Goal: Information Seeking & Learning: Learn about a topic

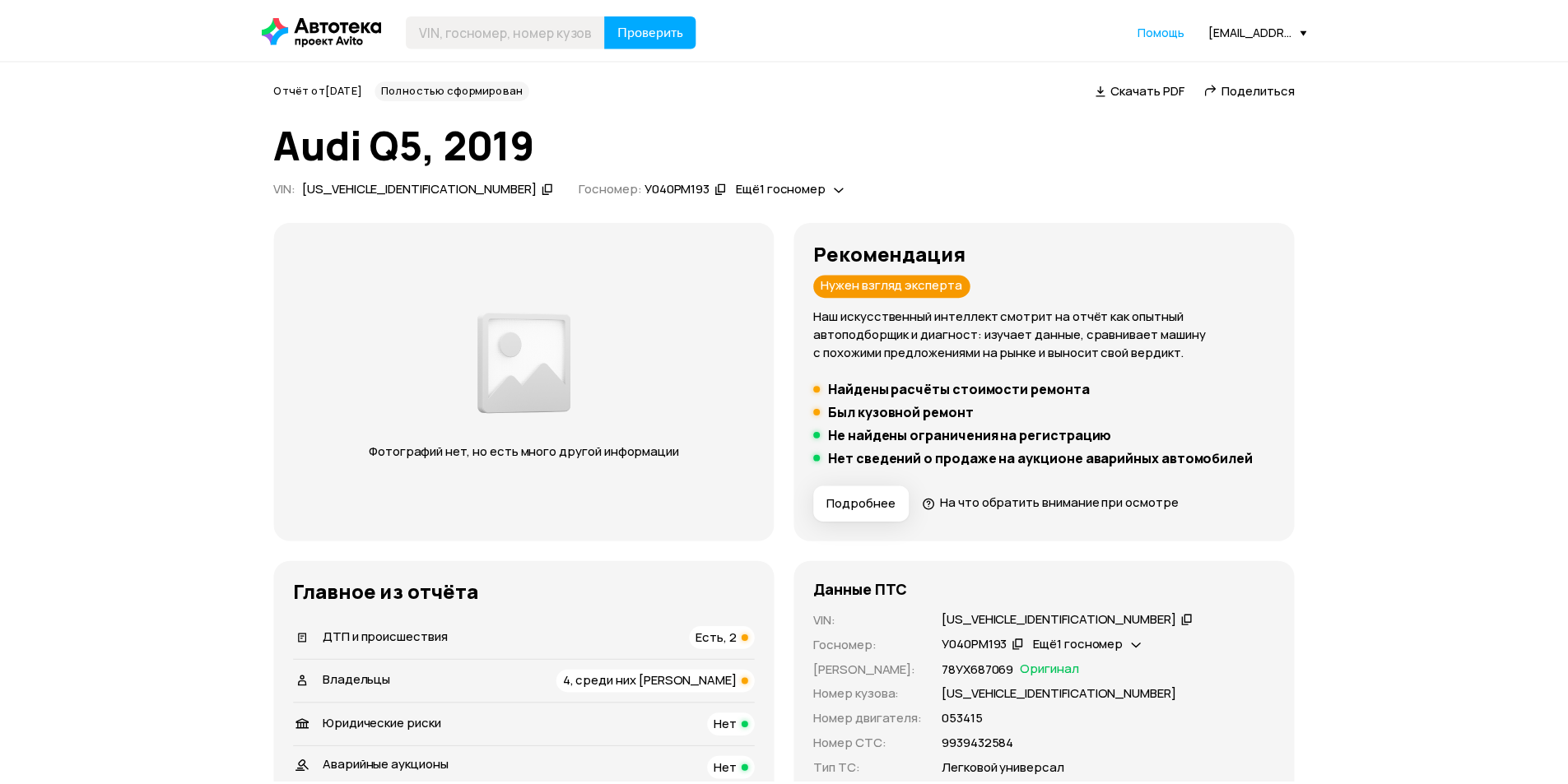
scroll to position [3766, 0]
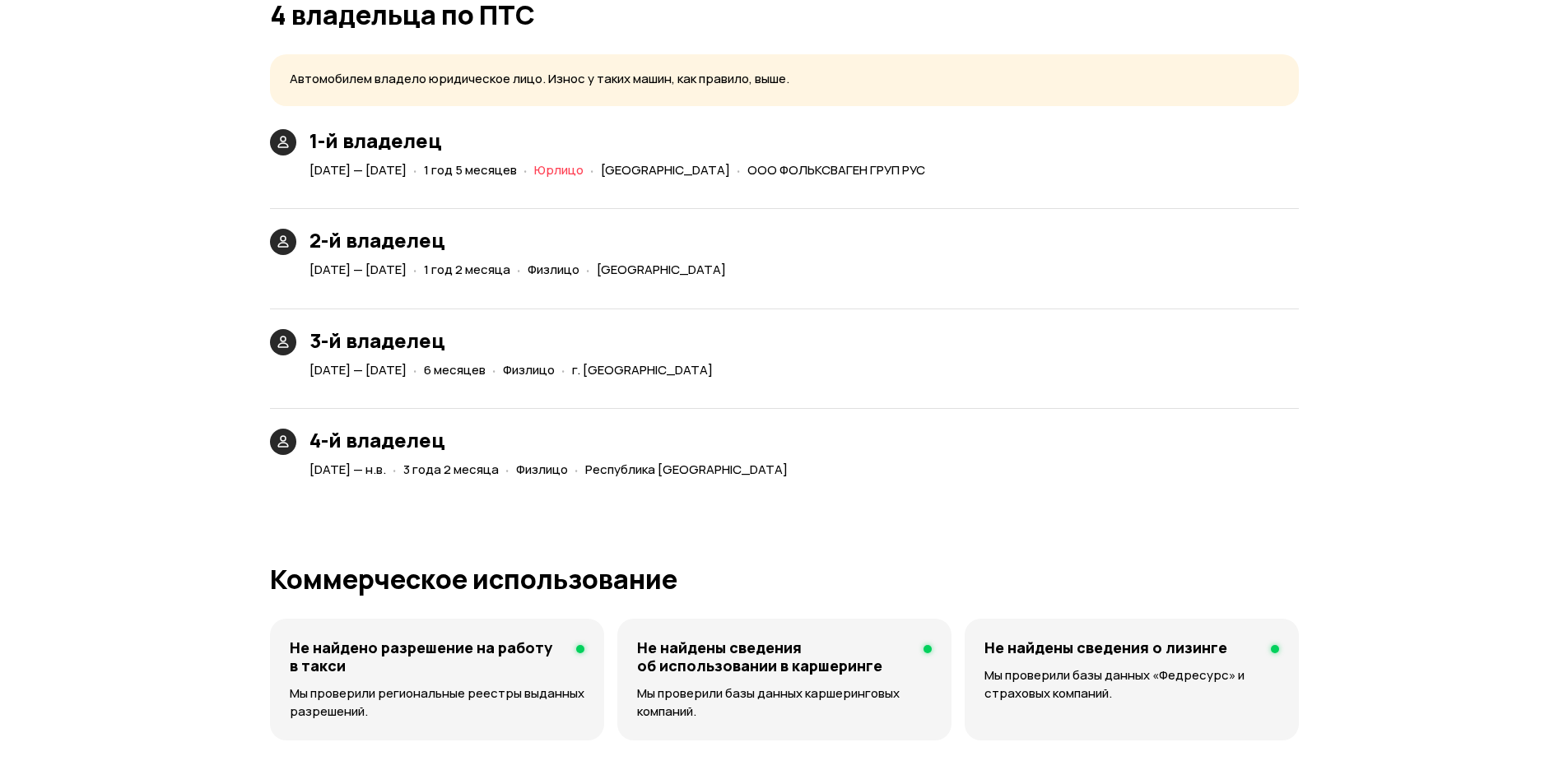
click at [713, 363] on span "г. [GEOGRAPHIC_DATA]" at bounding box center [643, 369] width 141 height 17
click at [794, 428] on h3 "4-й владелец" at bounding box center [551, 439] width 484 height 23
drag, startPoint x: 619, startPoint y: 473, endPoint x: 889, endPoint y: 465, distance: 270.1
click at [797, 468] on div "[DATE] — н.в. · 3 года 2 месяца · Физлицо · [GEOGRAPHIC_DATA]-Алания" at bounding box center [552, 470] width 492 height 23
click at [912, 465] on div "4-й владелец [DATE] — н.в. · 3 года 2 месяца · Физлицо · [GEOGRAPHIC_DATA]-Алан…" at bounding box center [784, 435] width 1028 height 94
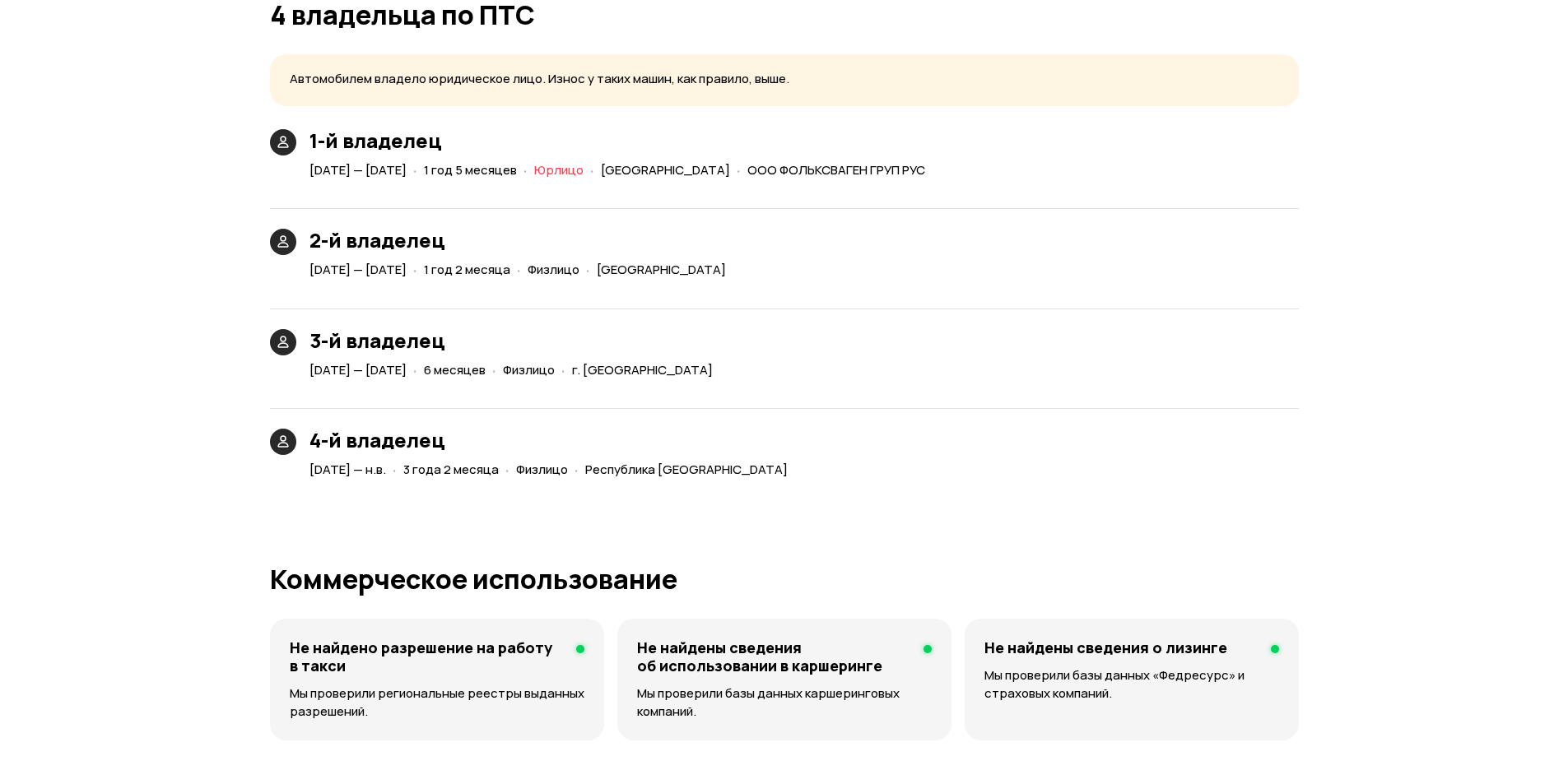
drag, startPoint x: 878, startPoint y: 476, endPoint x: 644, endPoint y: 476, distance: 234.0
click at [644, 476] on div "· [GEOGRAPHIC_DATA]-Алания" at bounding box center [681, 470] width 220 height 23
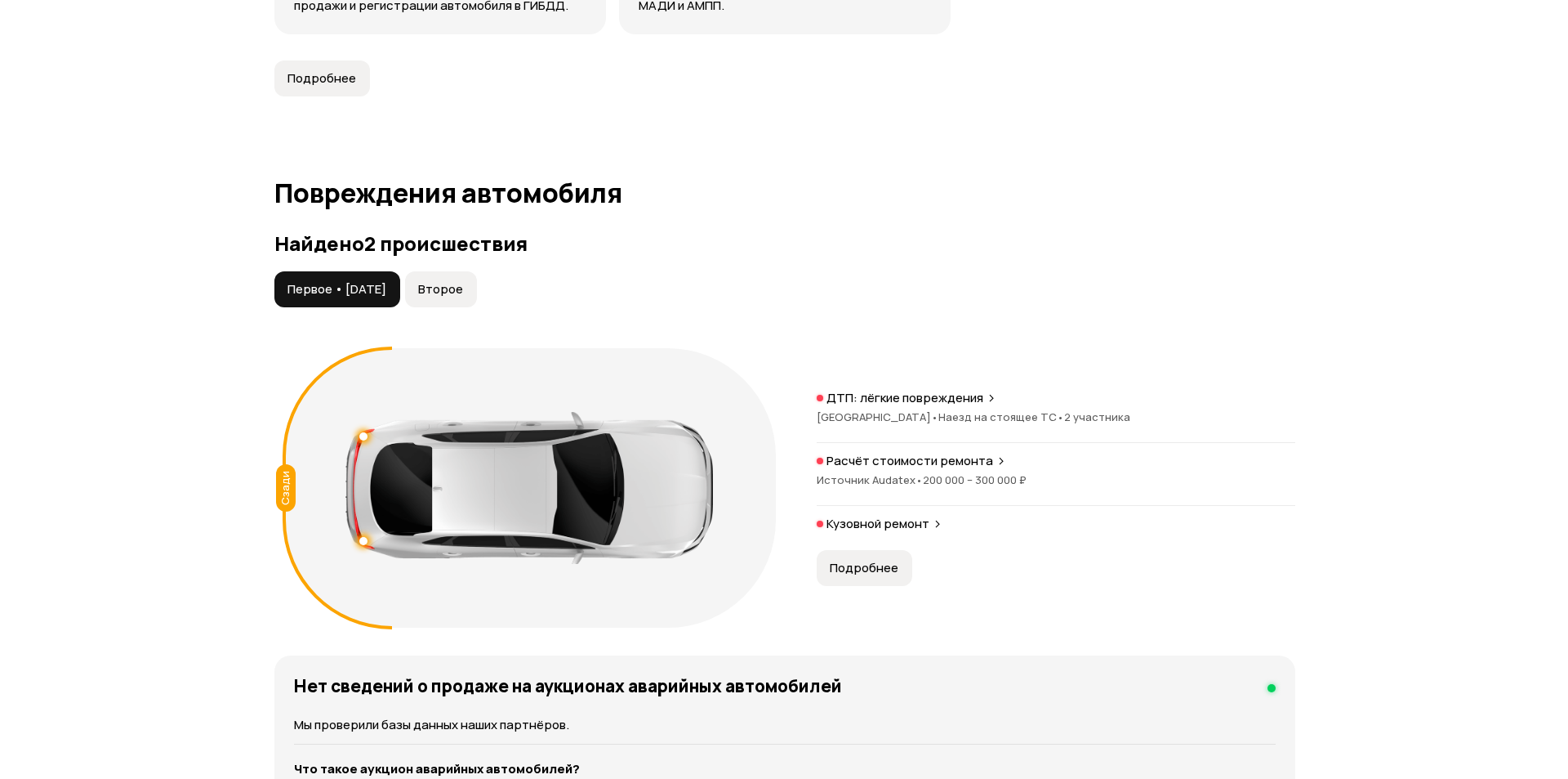
scroll to position [1617, 0]
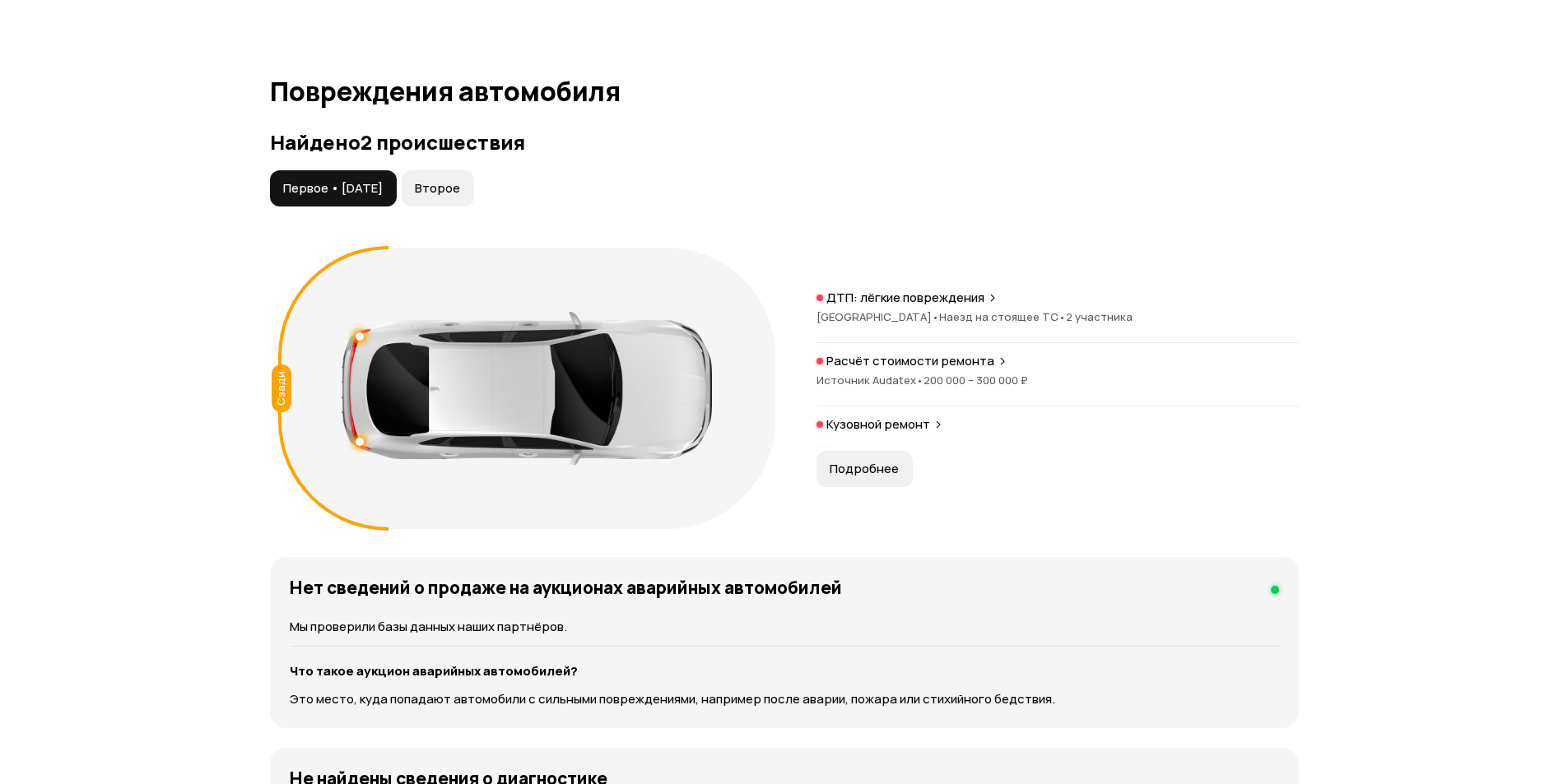
click at [856, 453] on button "Подробнее" at bounding box center [864, 469] width 97 height 36
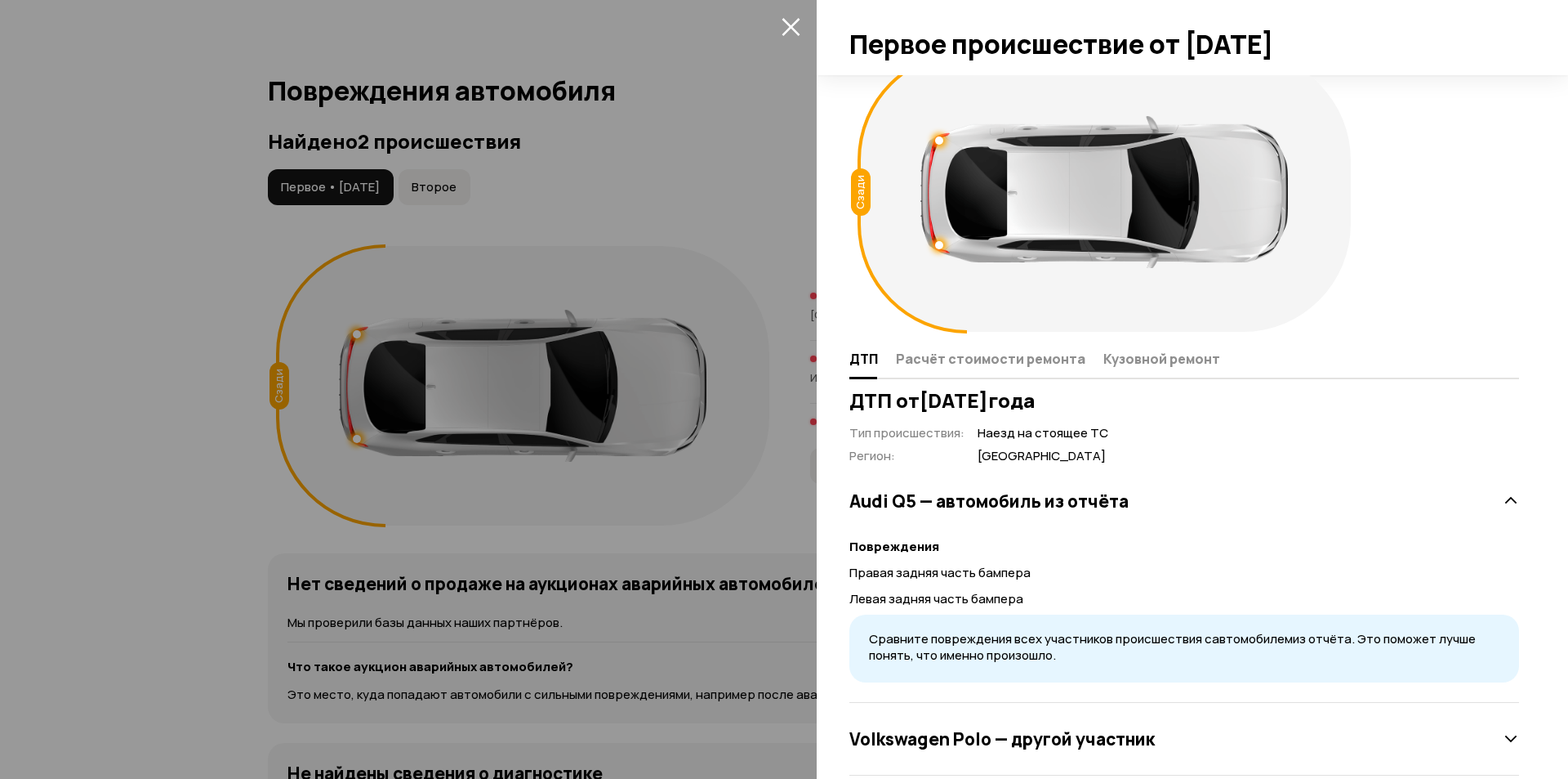
scroll to position [60, 0]
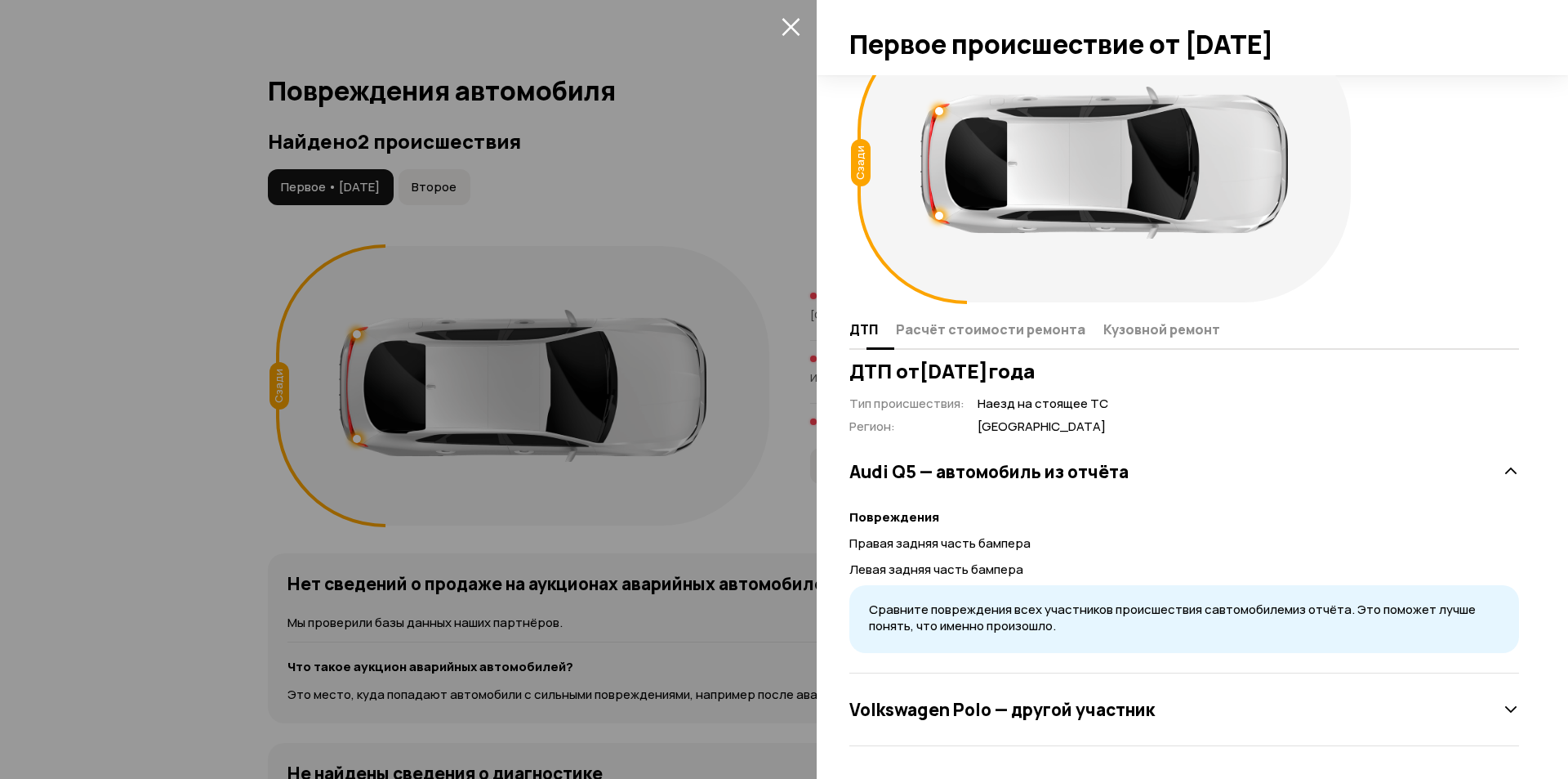
click at [982, 334] on span "Расчёт стоимости ремонта" at bounding box center [990, 329] width 189 height 16
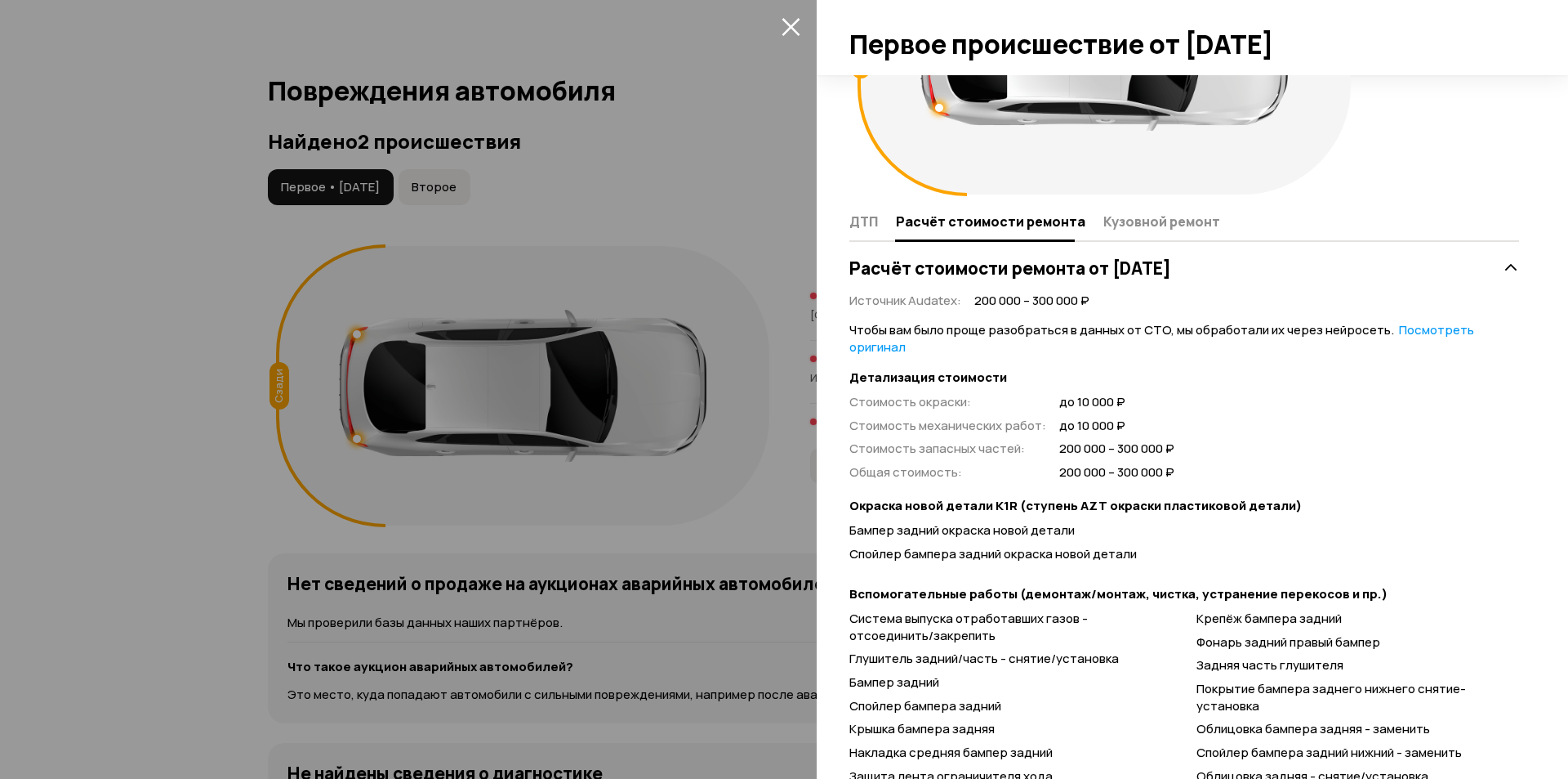
scroll to position [250, 0]
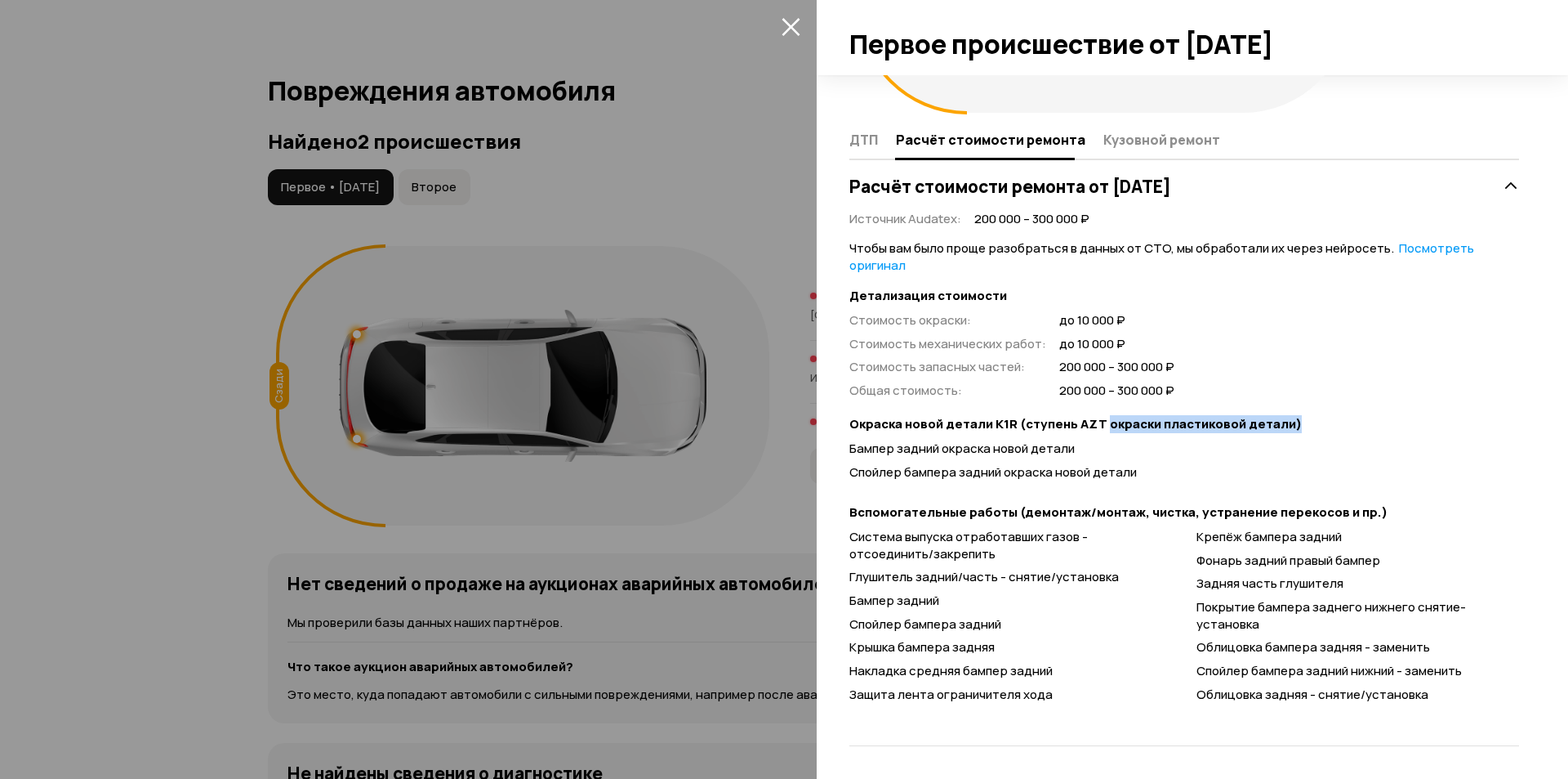
drag, startPoint x: 846, startPoint y: 449, endPoint x: 1119, endPoint y: 433, distance: 273.5
click at [1105, 431] on div "Расчёт стоимости ремонта от [DATE] Источник Audatex : 200 000 – 300 000 ₽ Чтобы…" at bounding box center [1184, 458] width 676 height 577
drag, startPoint x: 1004, startPoint y: 461, endPoint x: 963, endPoint y: 471, distance: 42.2
click at [1000, 461] on div "Бампер задний окраска новой детали Спойлер бампера задний окраска новой детали" at bounding box center [1184, 464] width 670 height 47
drag, startPoint x: 858, startPoint y: 478, endPoint x: 1173, endPoint y: 484, distance: 315.1
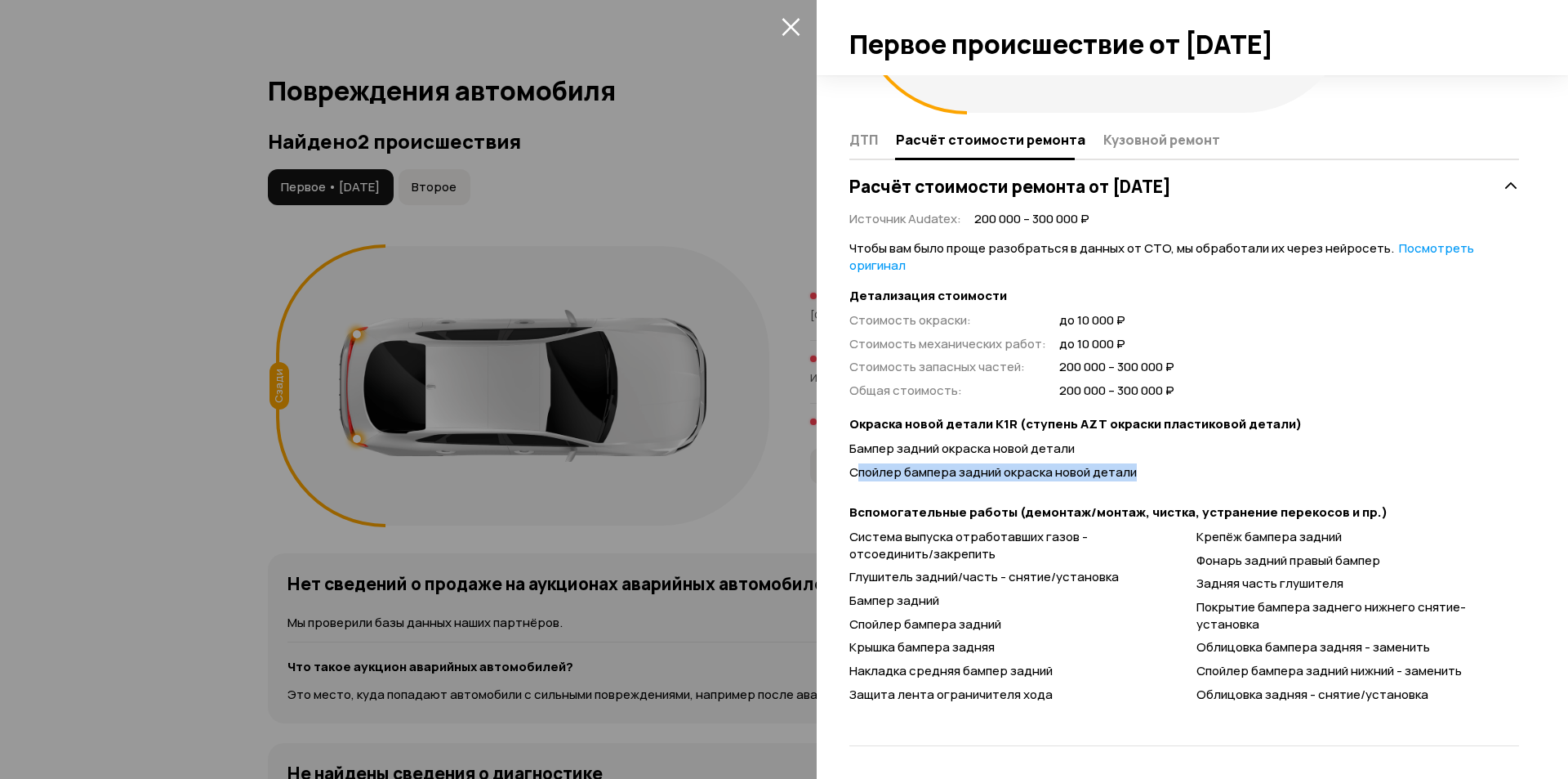
click at [1173, 484] on div "Бампер задний окраска новой детали Спойлер бампера задний окраска новой детали" at bounding box center [1184, 464] width 670 height 47
click at [1171, 489] on div "Чтобы вам было проще разобраться в данных от СТО, мы обработали их через нейрос…" at bounding box center [1184, 475] width 670 height 469
drag, startPoint x: 1239, startPoint y: 627, endPoint x: 1348, endPoint y: 684, distance: 123.0
click at [1348, 638] on div "Система выпуска отработавших газов - отсоединить/закрепить Глушитель задний/час…" at bounding box center [1184, 618] width 670 height 180
click at [1346, 699] on span "Облицовка задняя - снятие/установка" at bounding box center [1312, 694] width 232 height 17
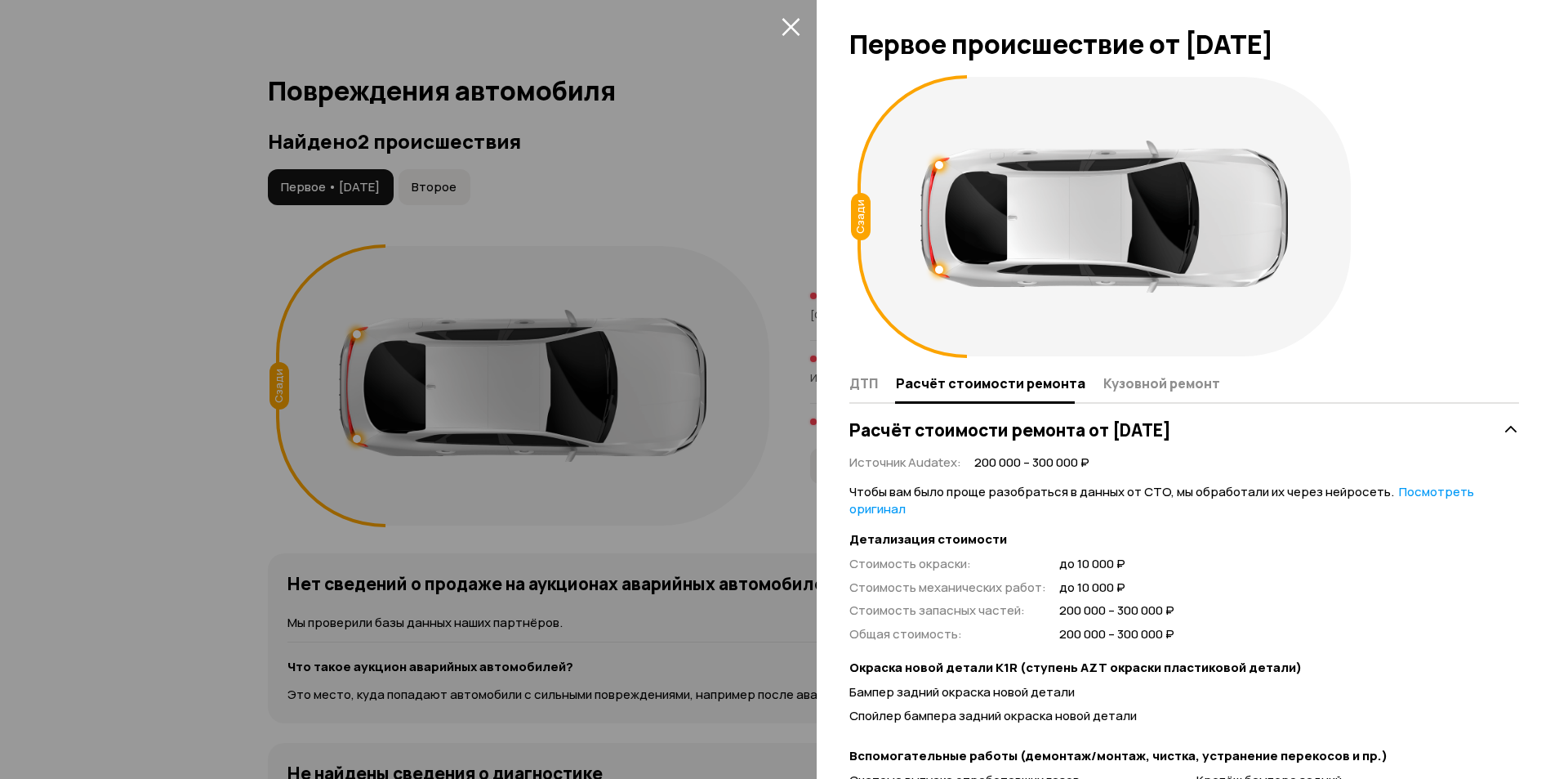
scroll to position [0, 0]
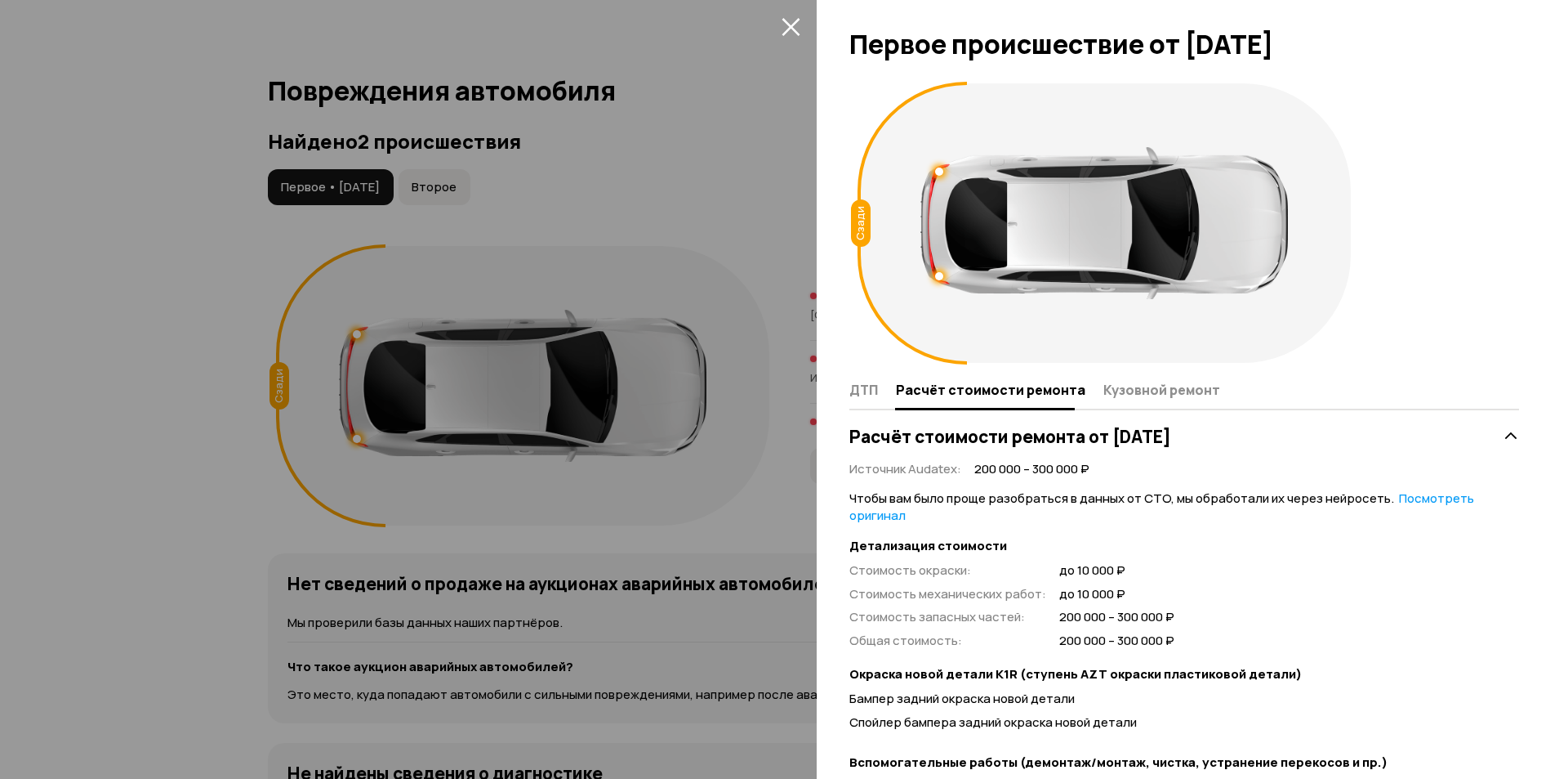
click at [551, 469] on div at bounding box center [784, 390] width 1568 height 779
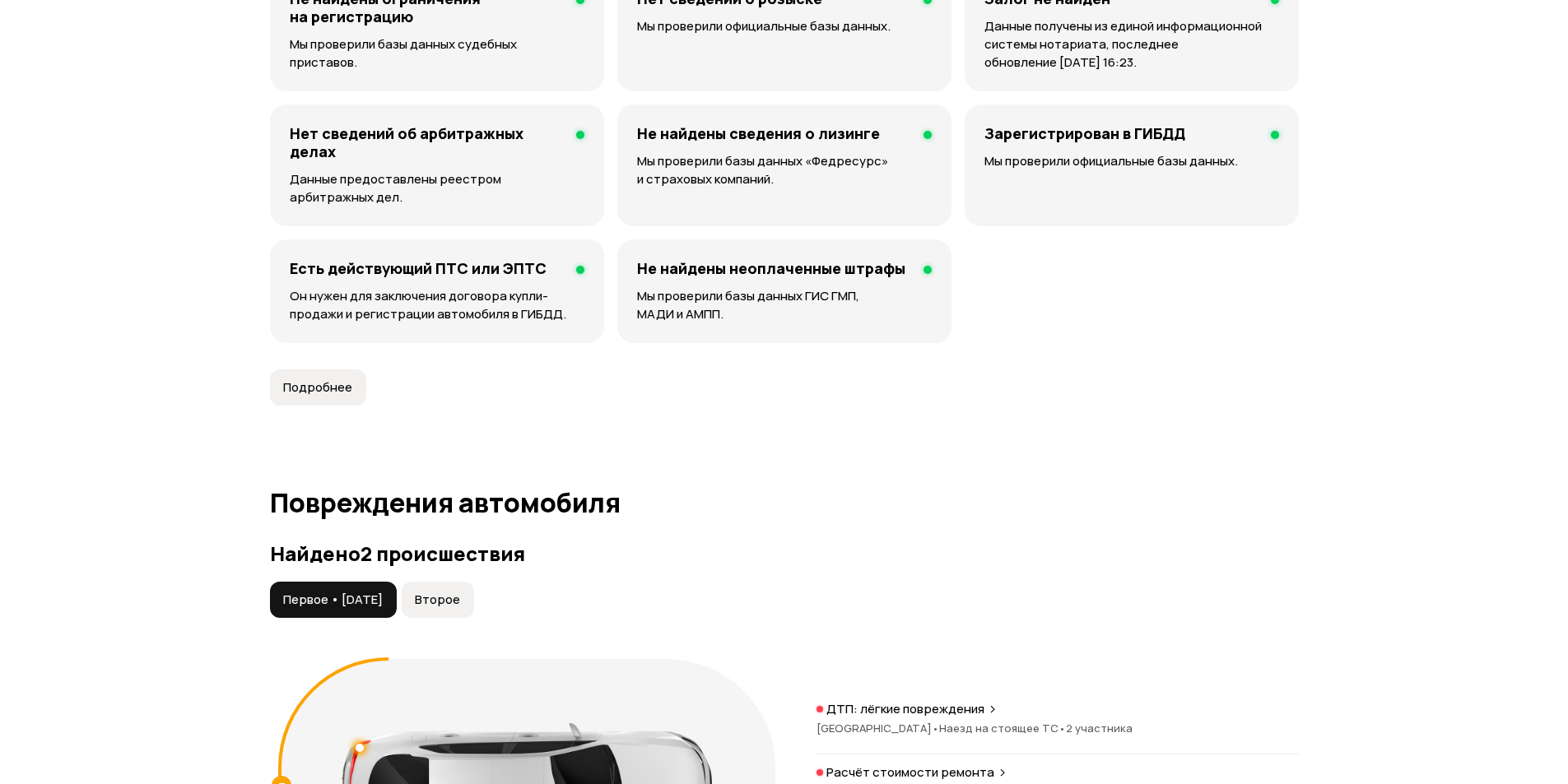
click at [460, 594] on span "Второе" at bounding box center [437, 600] width 45 height 16
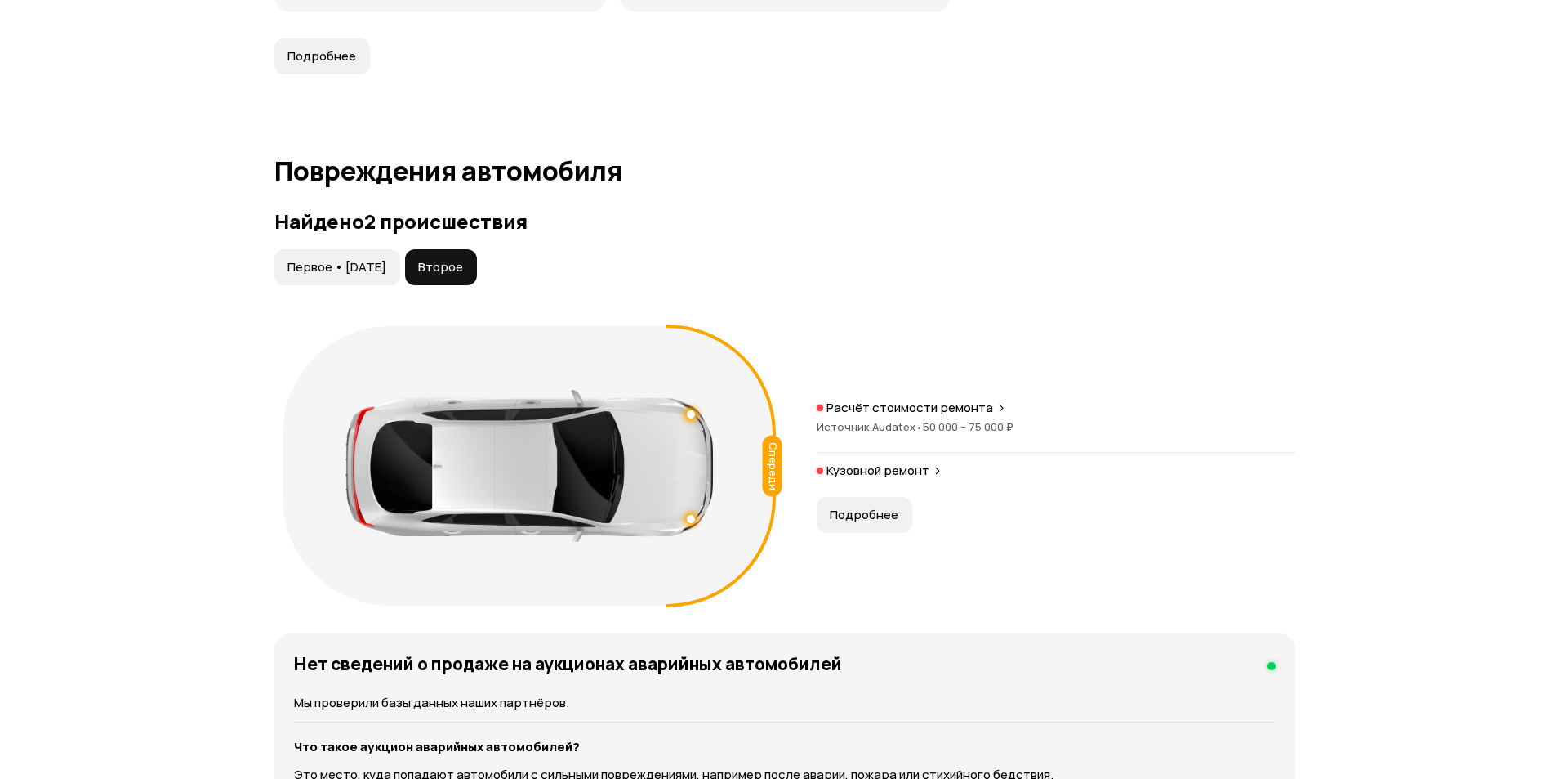
scroll to position [1699, 0]
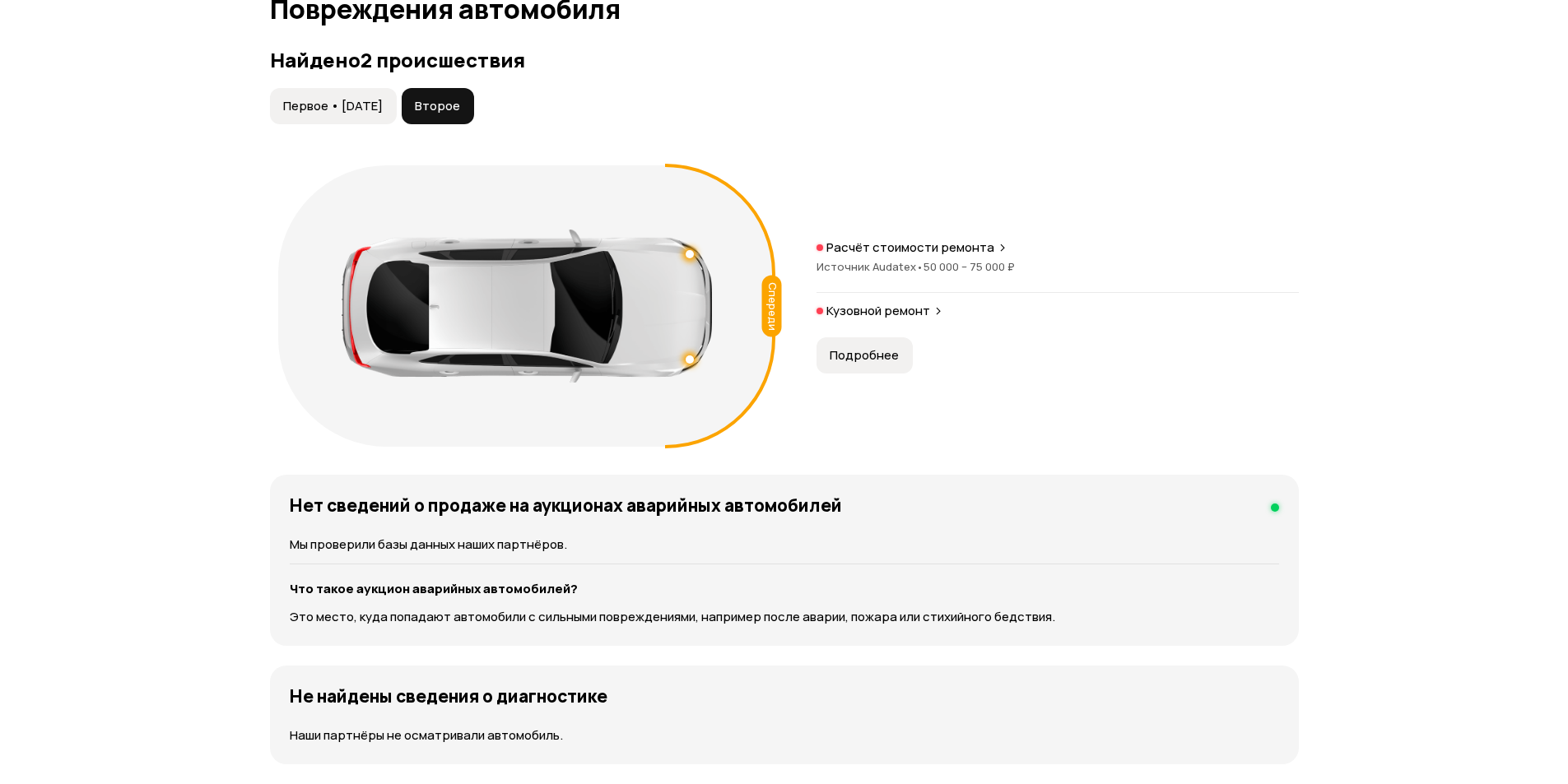
click at [856, 350] on span "Подробнее" at bounding box center [864, 355] width 69 height 16
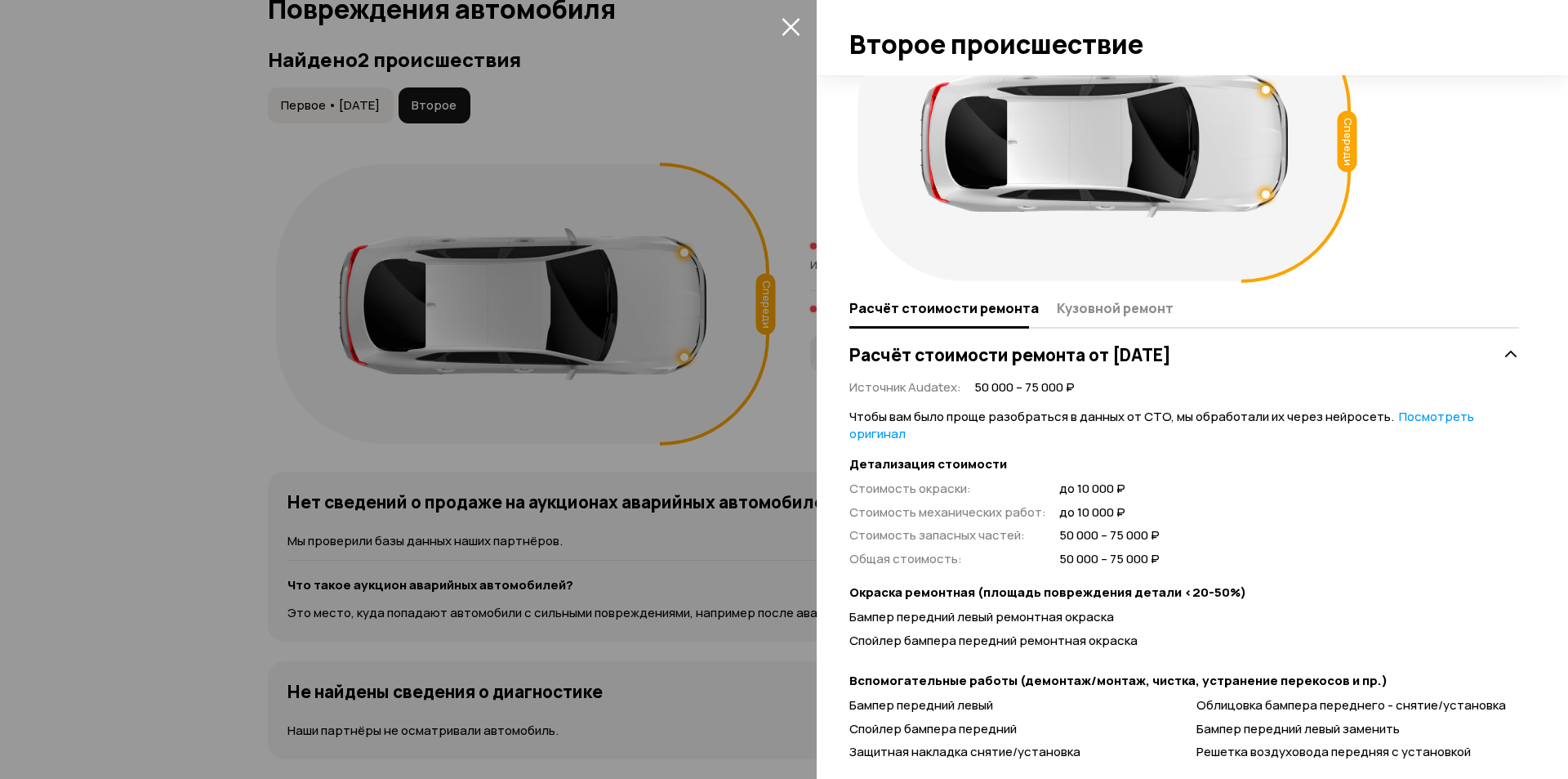
scroll to position [140, 0]
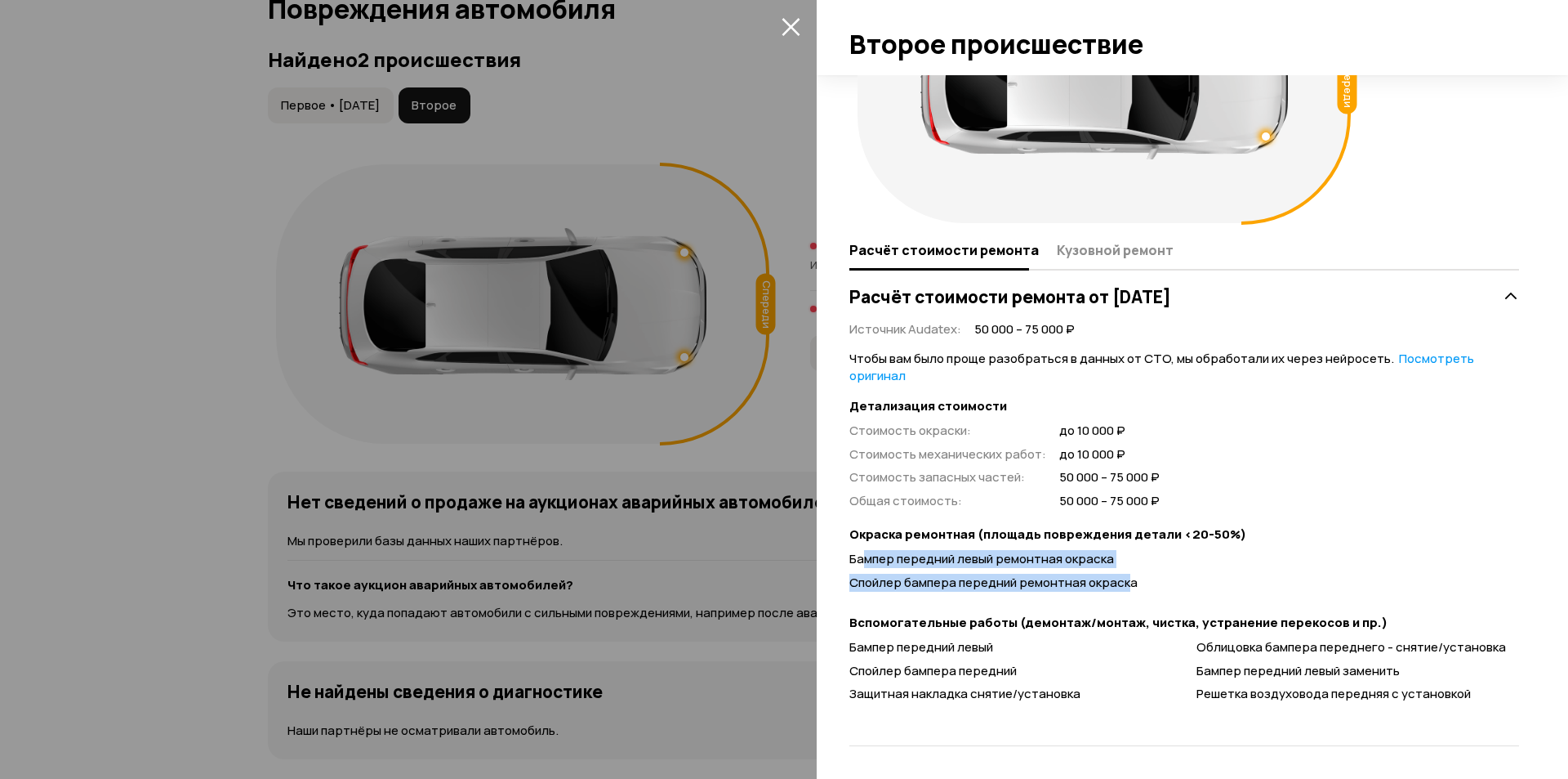
drag, startPoint x: 908, startPoint y: 571, endPoint x: 1134, endPoint y: 572, distance: 226.0
click at [1133, 572] on div "Бампер передний левый ремонтная окраска Спойлер бампера передний ремонтная окра…" at bounding box center [1184, 574] width 670 height 47
click at [1183, 584] on div "Спойлер бампера передний ремонтная окраска" at bounding box center [1184, 582] width 670 height 17
drag, startPoint x: 921, startPoint y: 582, endPoint x: 1159, endPoint y: 590, distance: 238.1
click at [1159, 590] on div "Спойлер бампера передний ремонтная окраска" at bounding box center [1184, 582] width 670 height 17
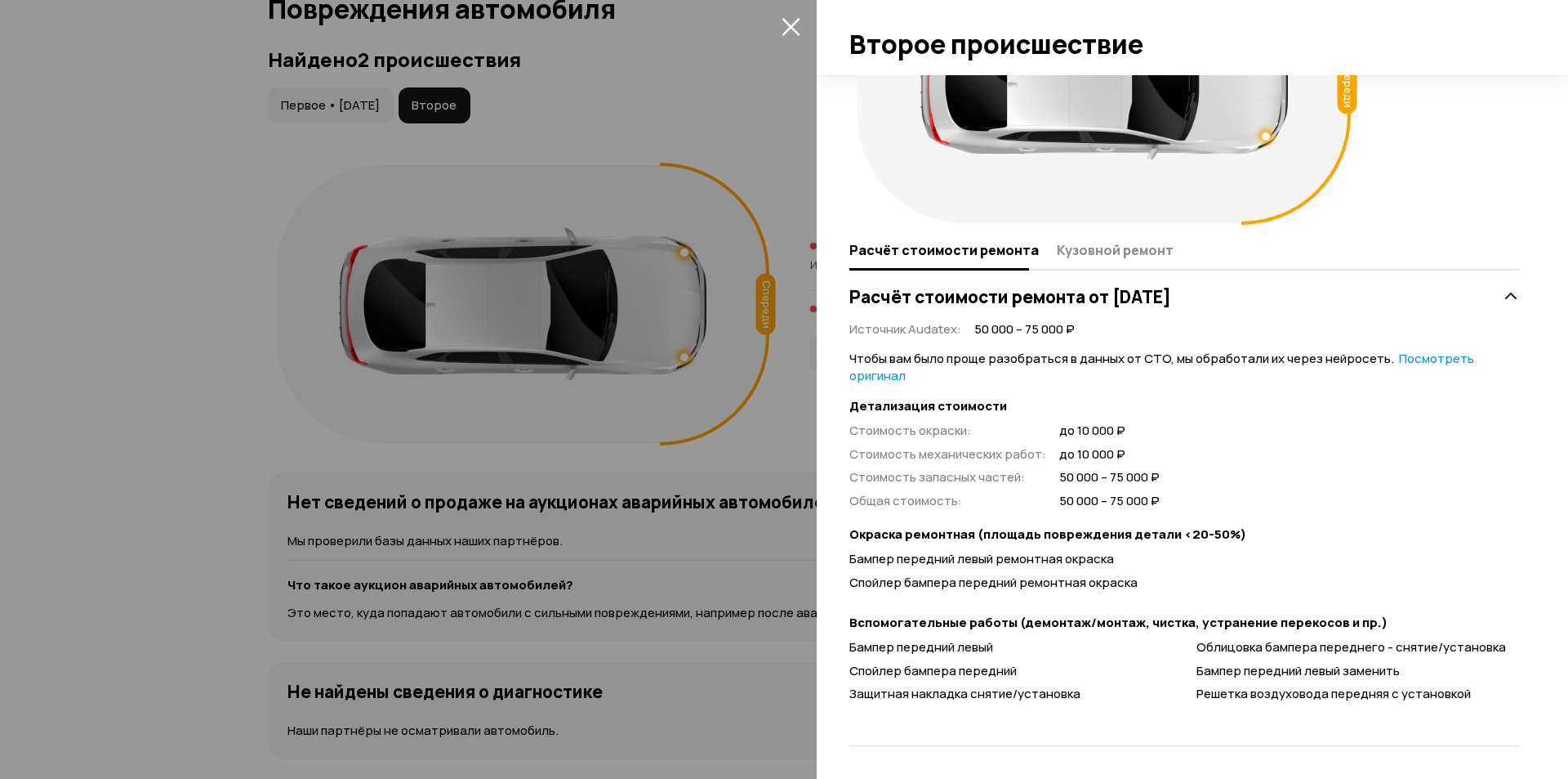
click at [1210, 602] on div "Чтобы вам было проще разобраться в данных от СТО, мы обработали их через нейрос…" at bounding box center [1184, 530] width 670 height 359
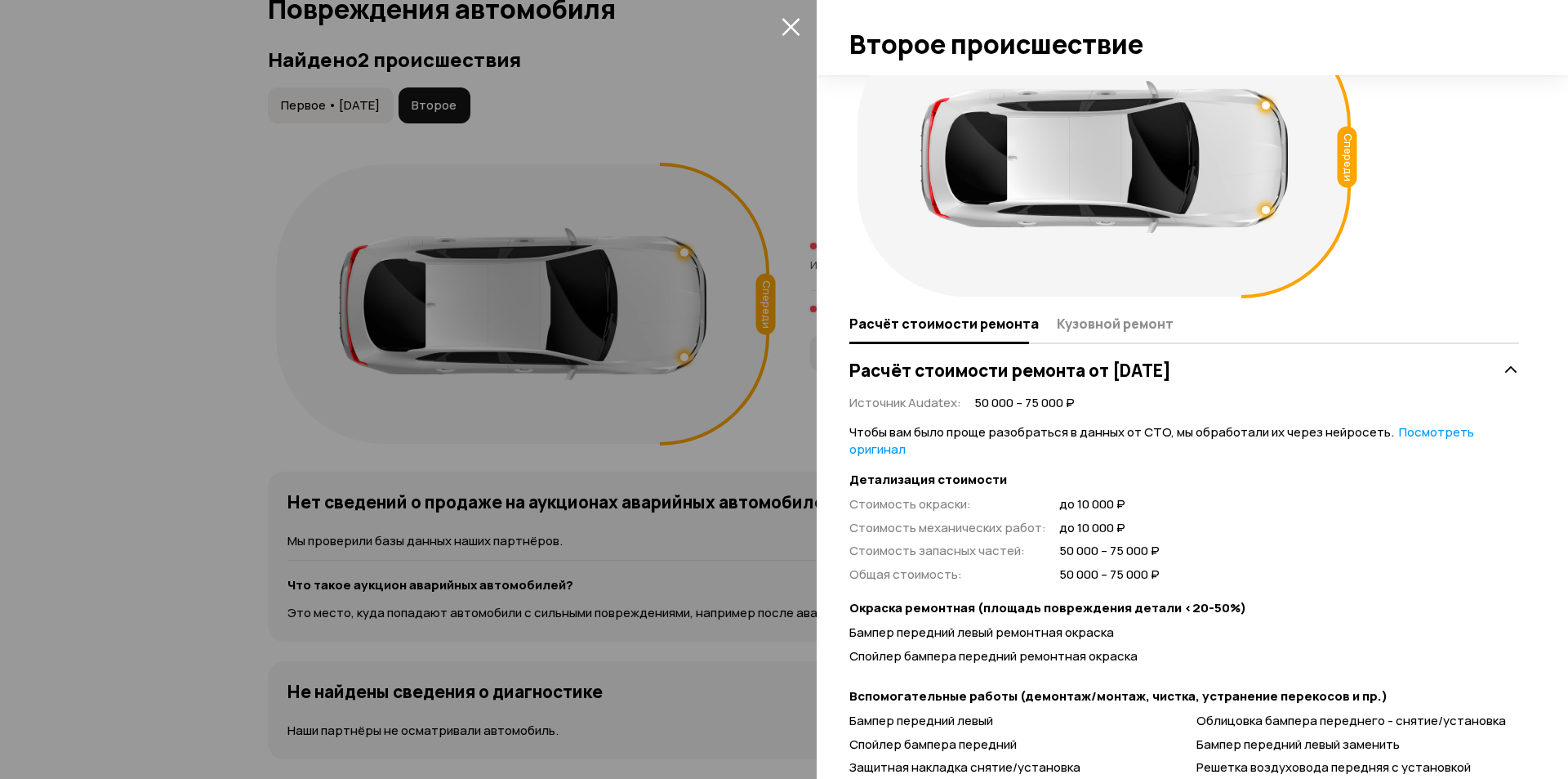
scroll to position [0, 0]
